Goal: Task Accomplishment & Management: Use online tool/utility

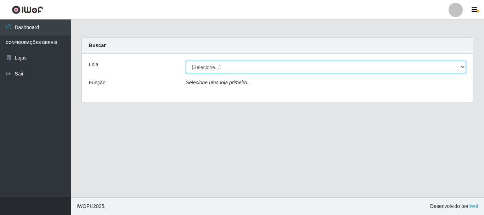
click at [213, 67] on select "[Selecione...] Nordestão - Alecrim" at bounding box center [326, 67] width 280 height 12
select select "453"
click at [186, 61] on select "[Selecione...] Nordestão - Alecrim" at bounding box center [326, 67] width 280 height 12
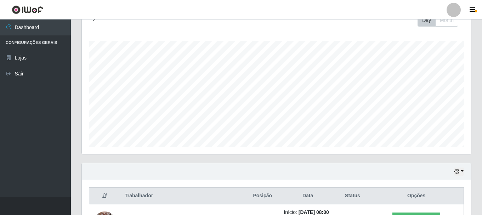
scroll to position [213, 0]
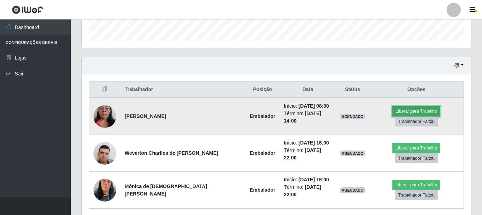
click at [393, 114] on button "Liberar para Trabalho" at bounding box center [417, 111] width 48 height 10
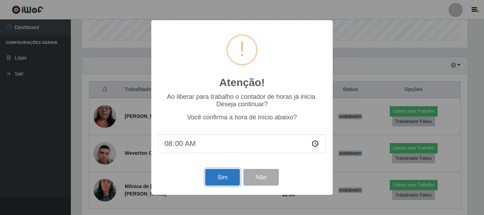
click at [219, 180] on button "Sim" at bounding box center [222, 177] width 34 height 17
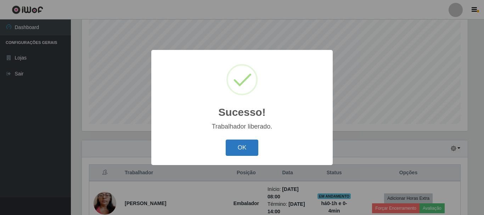
click at [232, 150] on button "OK" at bounding box center [242, 148] width 33 height 17
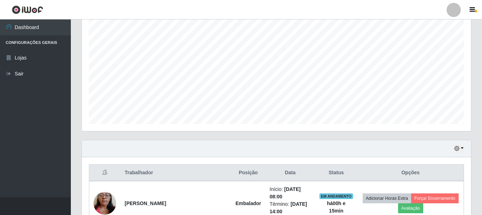
scroll to position [147, 389]
